Goal: Transaction & Acquisition: Book appointment/travel/reservation

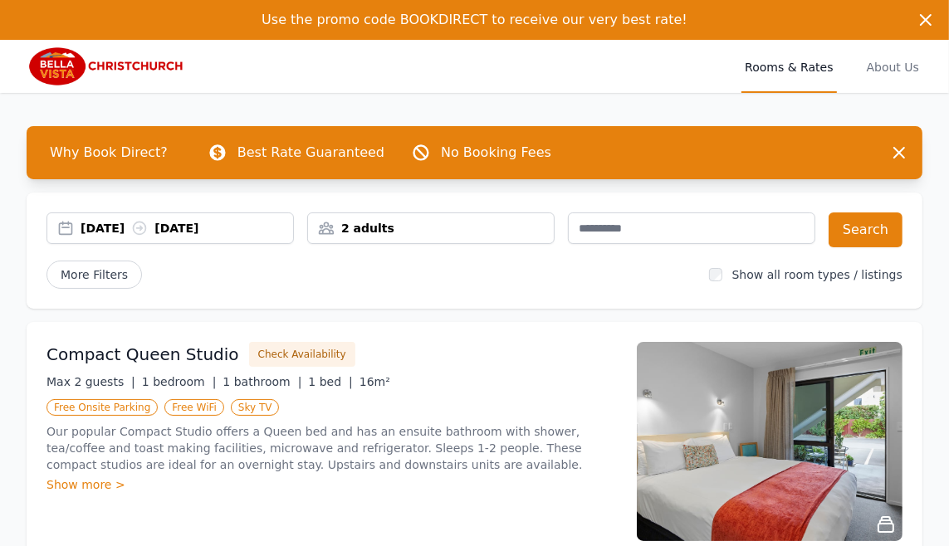
click at [116, 228] on div "[DATE] [DATE]" at bounding box center [187, 228] width 213 height 17
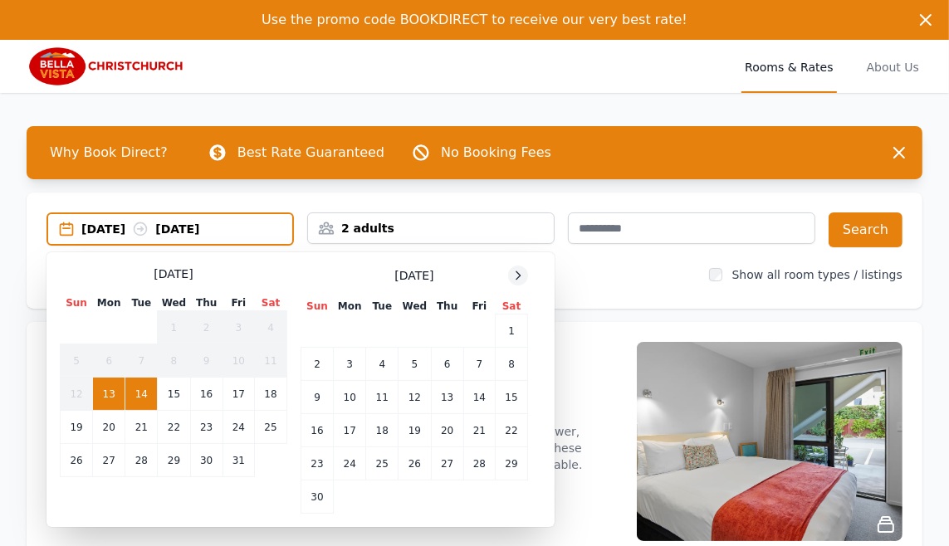
click at [521, 271] on icon at bounding box center [517, 275] width 13 height 13
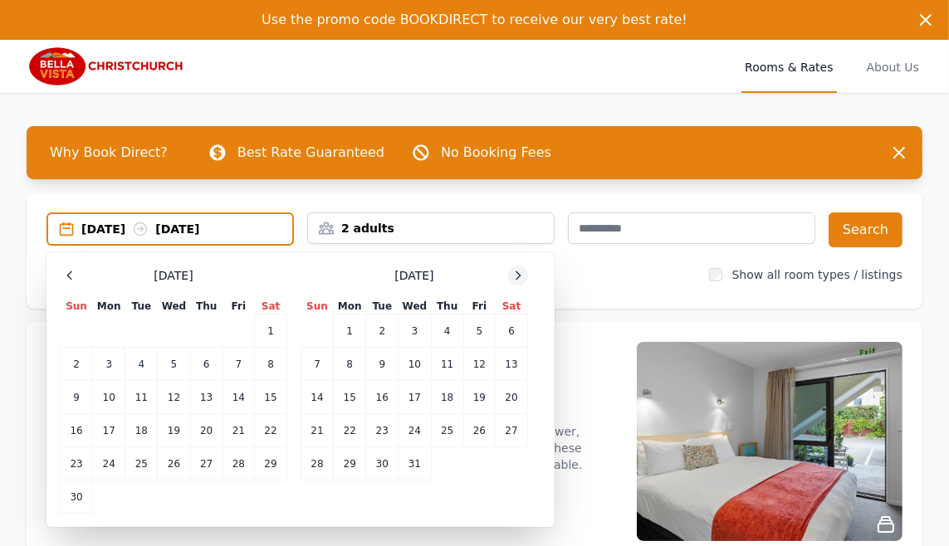
click at [521, 271] on icon at bounding box center [517, 275] width 13 height 13
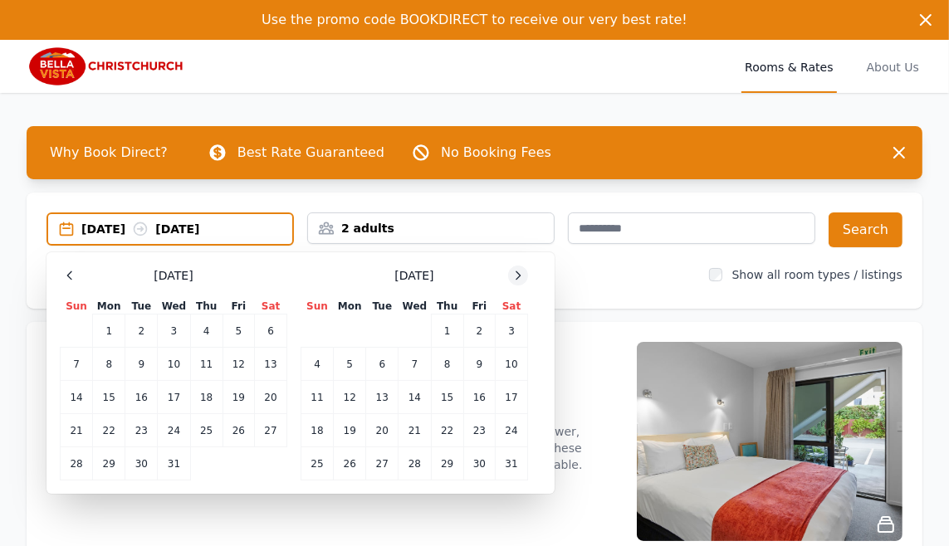
click at [521, 271] on icon at bounding box center [517, 275] width 13 height 13
drag, startPoint x: 319, startPoint y: 398, endPoint x: 334, endPoint y: 398, distance: 15.0
click at [318, 398] on td "15" at bounding box center [317, 397] width 32 height 33
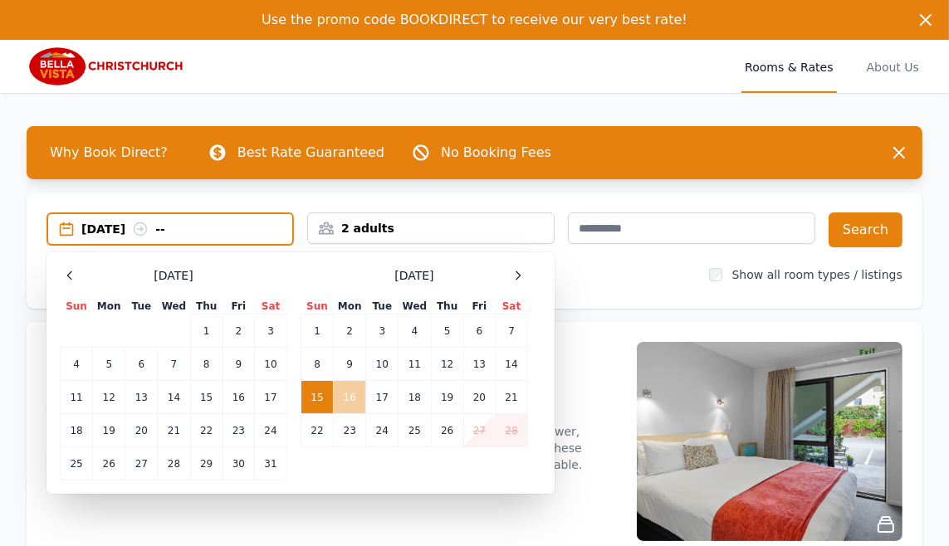
click at [347, 398] on td "16" at bounding box center [350, 397] width 32 height 33
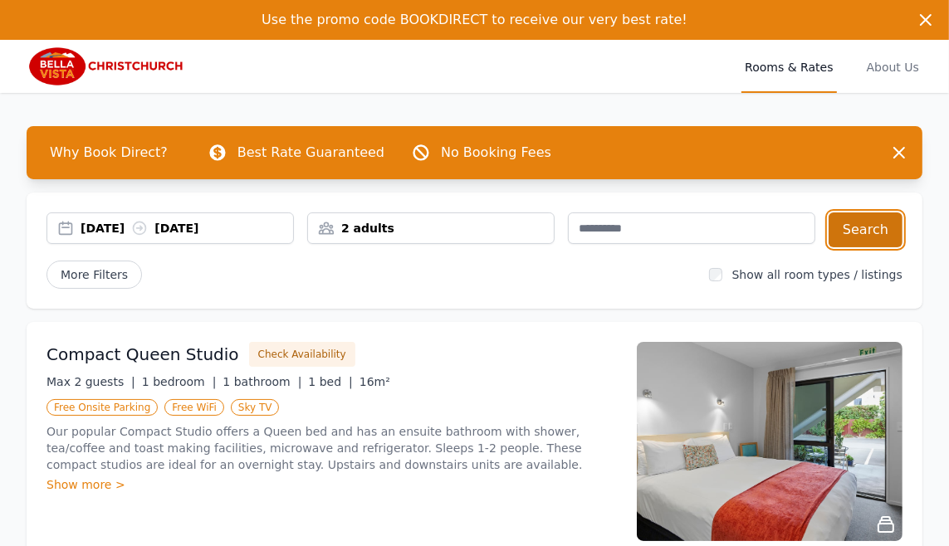
click at [891, 228] on button "Search" at bounding box center [865, 230] width 74 height 35
click at [113, 229] on div "[DATE] [DATE]" at bounding box center [187, 228] width 213 height 17
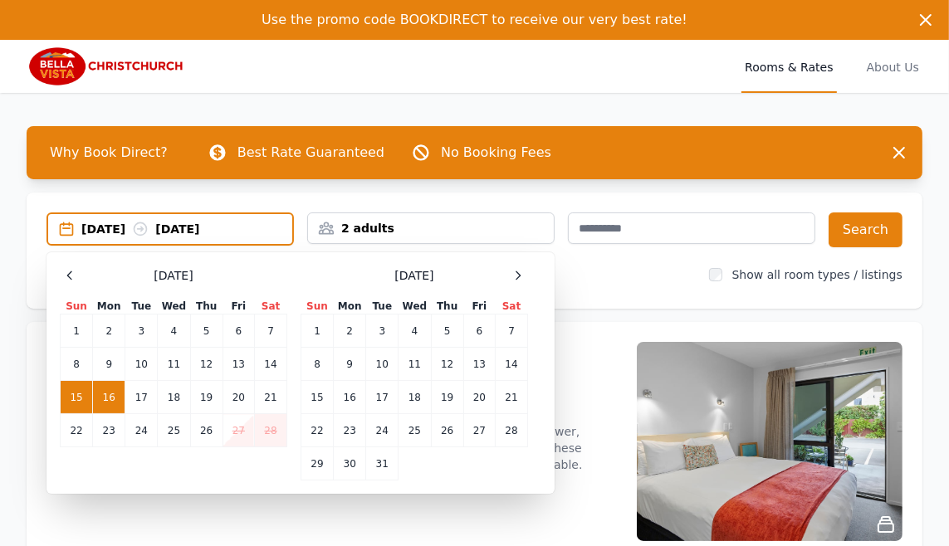
drag, startPoint x: 110, startPoint y: 399, endPoint x: 144, endPoint y: 402, distance: 34.1
click at [110, 400] on td "16" at bounding box center [109, 397] width 32 height 33
click at [144, 402] on td "17" at bounding box center [141, 397] width 32 height 33
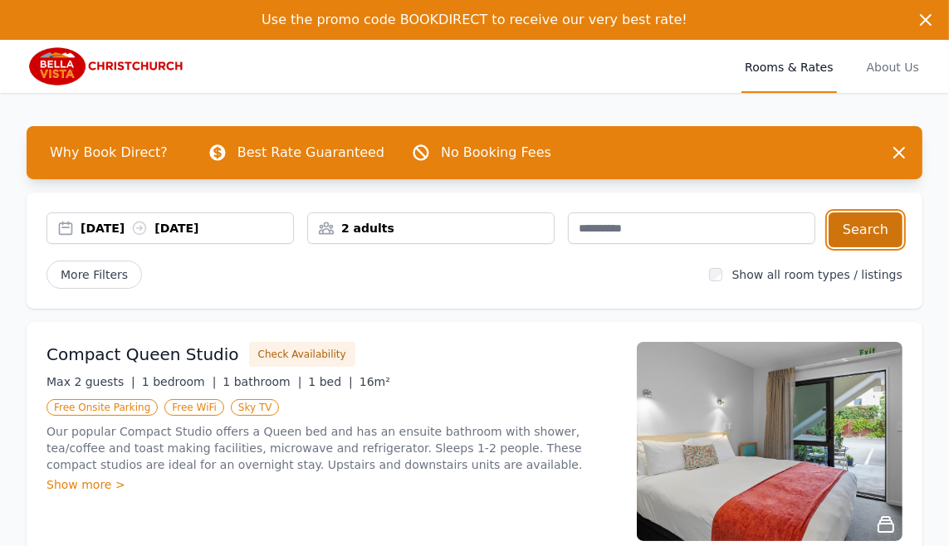
click at [854, 221] on button "Search" at bounding box center [865, 230] width 74 height 35
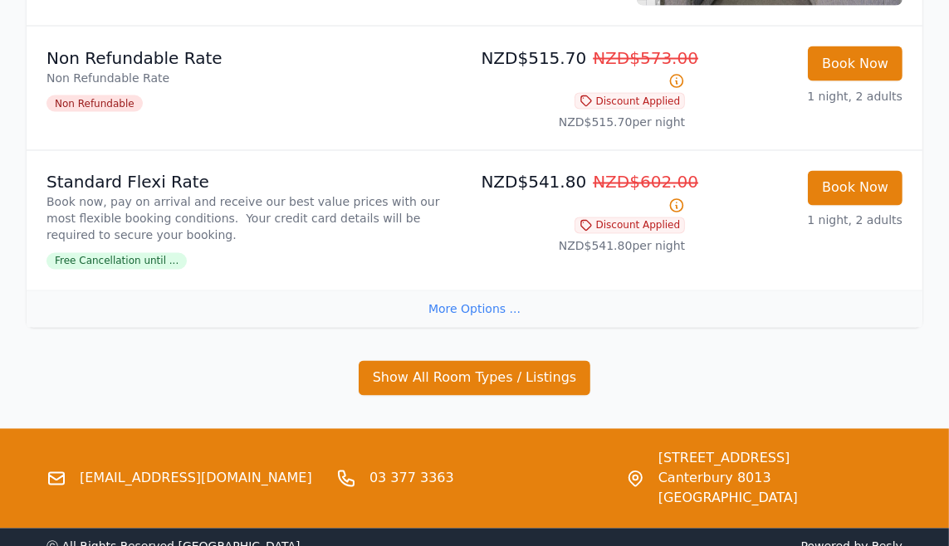
scroll to position [2296, 0]
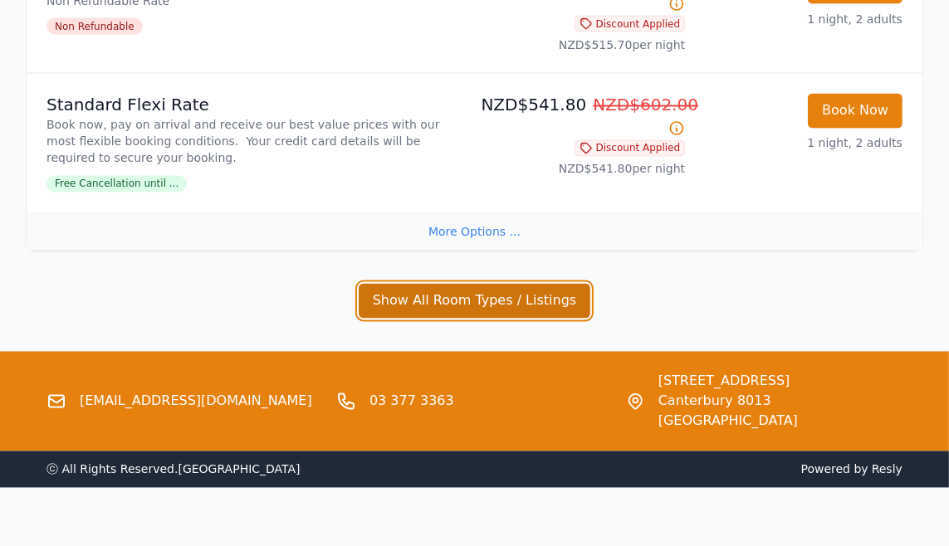
click at [412, 298] on button "Show All Room Types / Listings" at bounding box center [475, 301] width 232 height 35
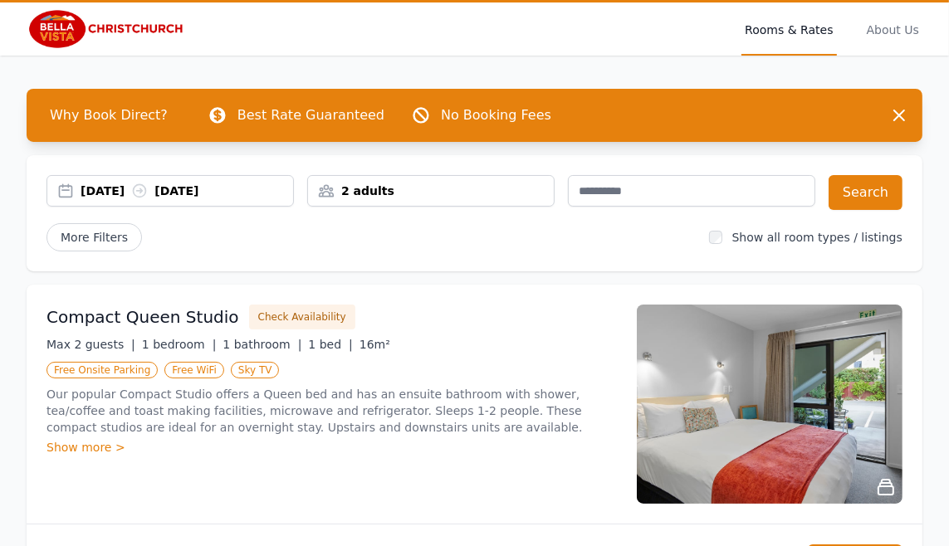
scroll to position [0, 0]
